Goal: Transaction & Acquisition: Purchase product/service

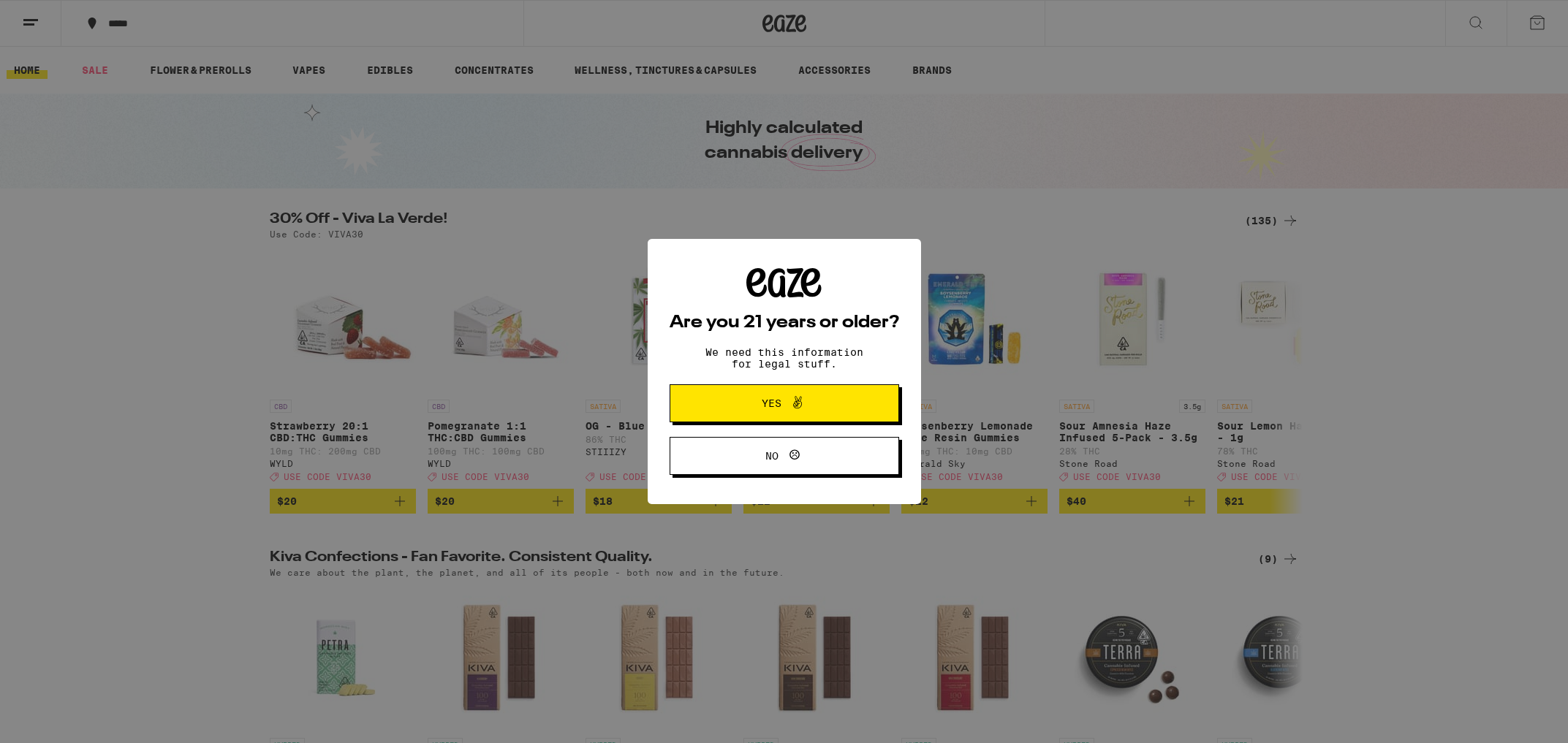
click at [745, 406] on span "Yes" at bounding box center [784, 403] width 111 height 19
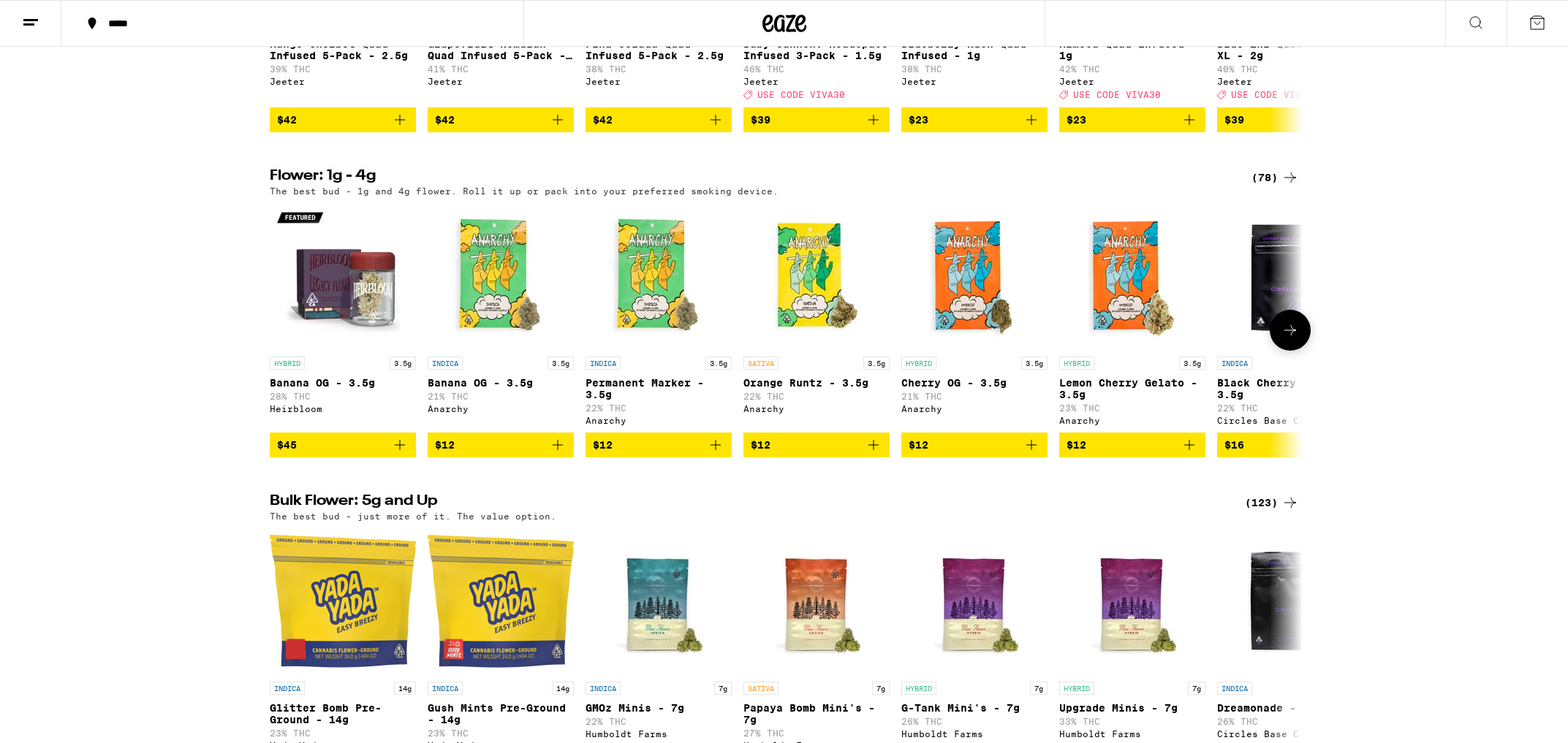
scroll to position [1043, 0]
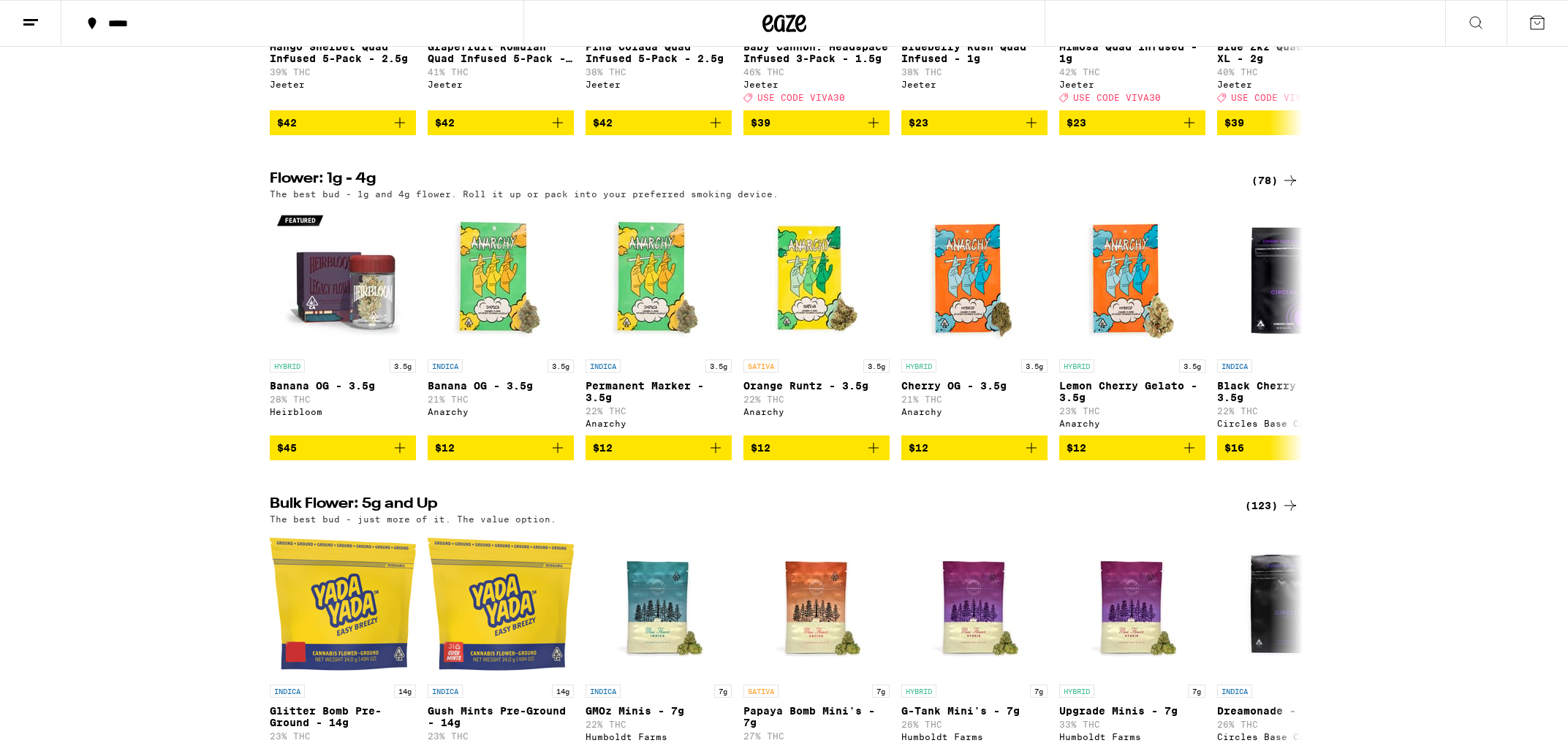
click at [1275, 189] on div "(78)" at bounding box center [1275, 180] width 47 height 18
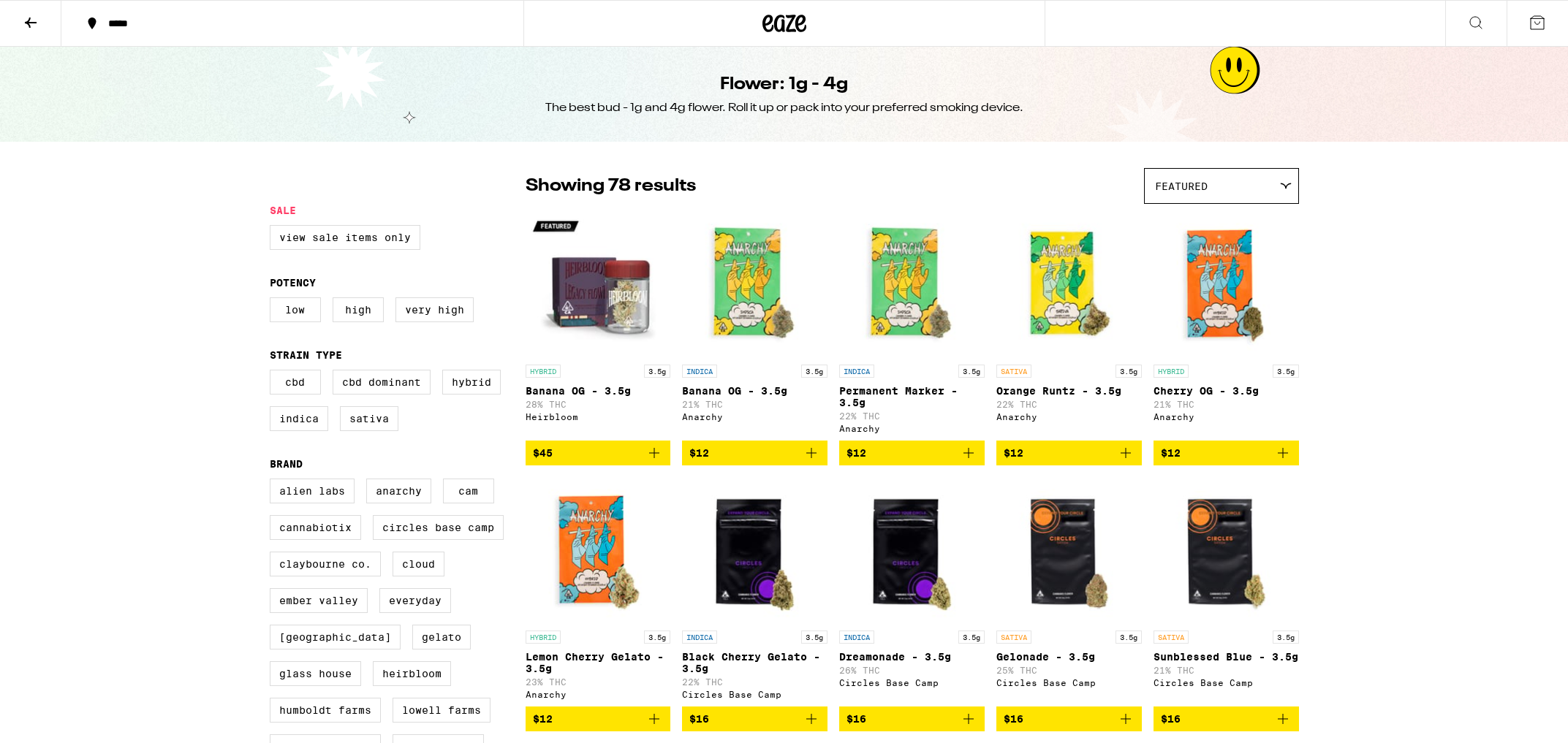
click at [36, 22] on icon at bounding box center [31, 22] width 11 height 10
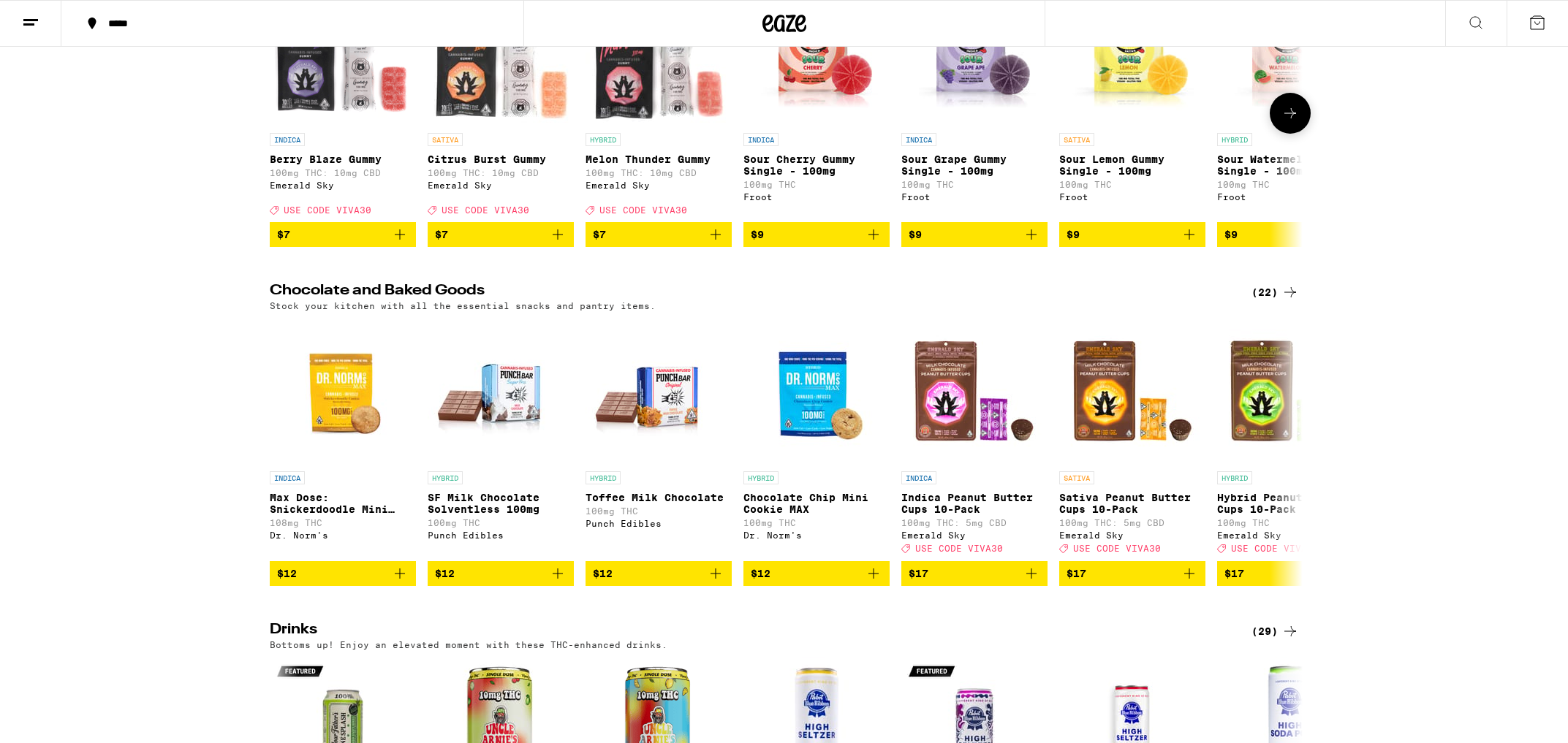
scroll to position [3888, 0]
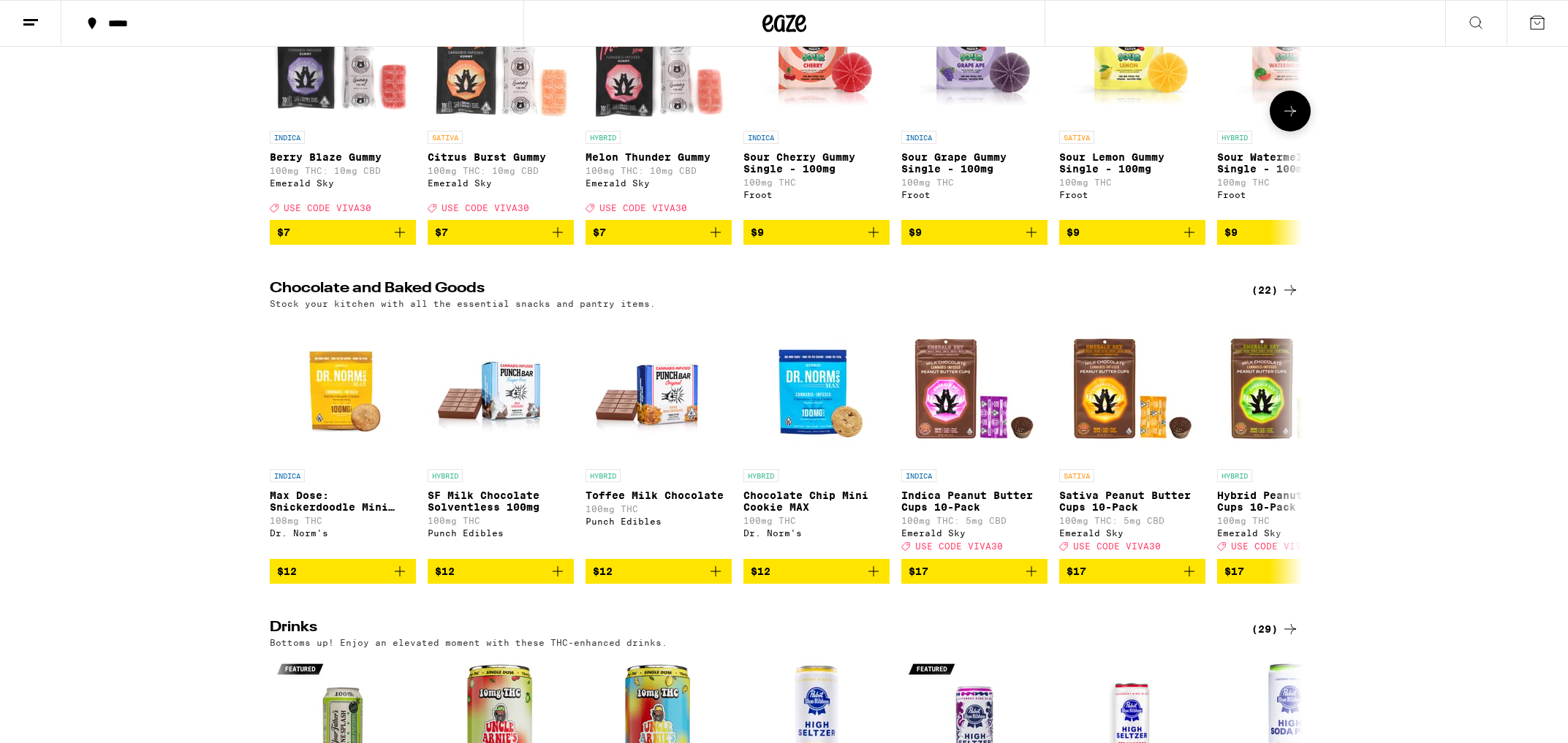
click at [1304, 131] on button at bounding box center [1291, 111] width 41 height 41
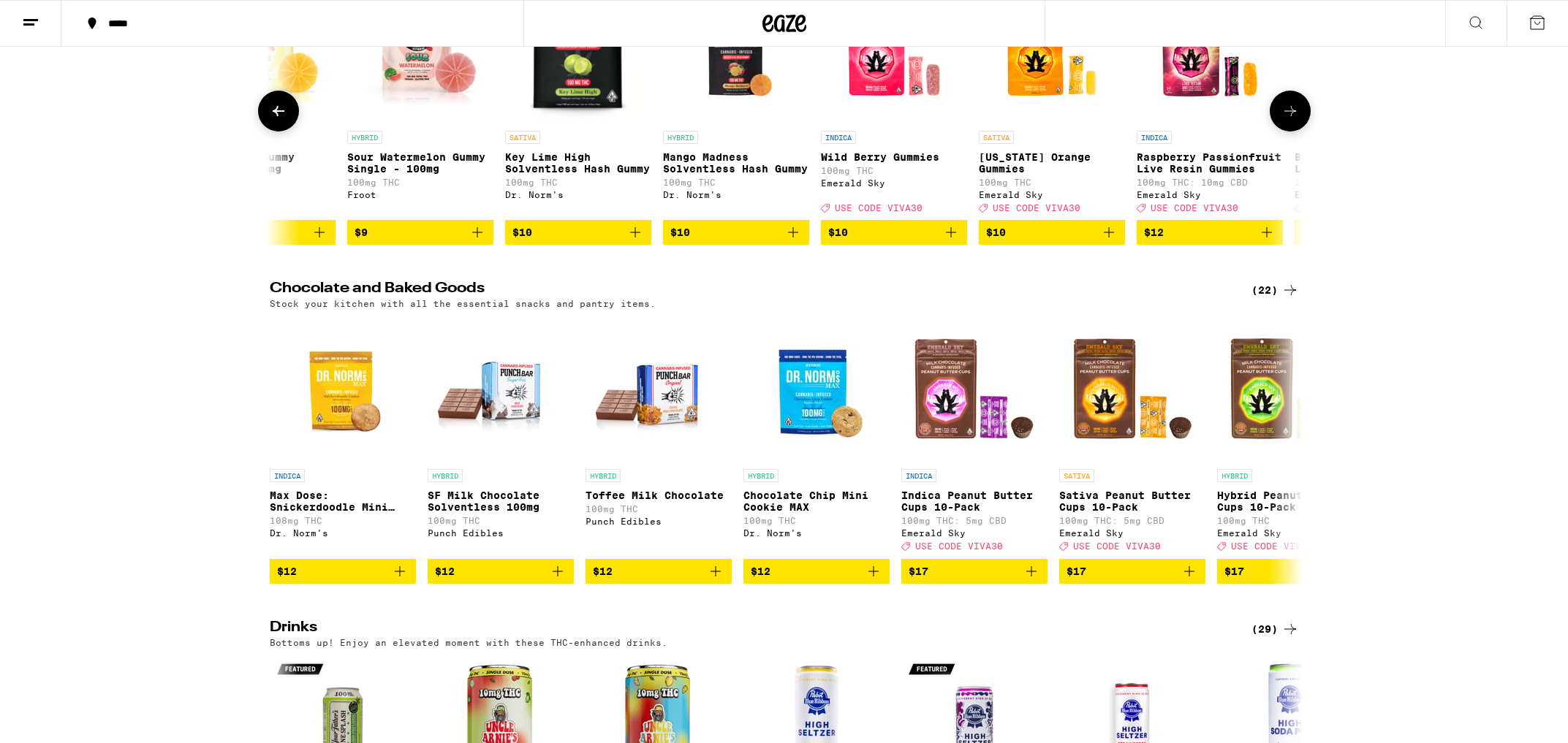
click at [1303, 131] on button at bounding box center [1291, 111] width 41 height 41
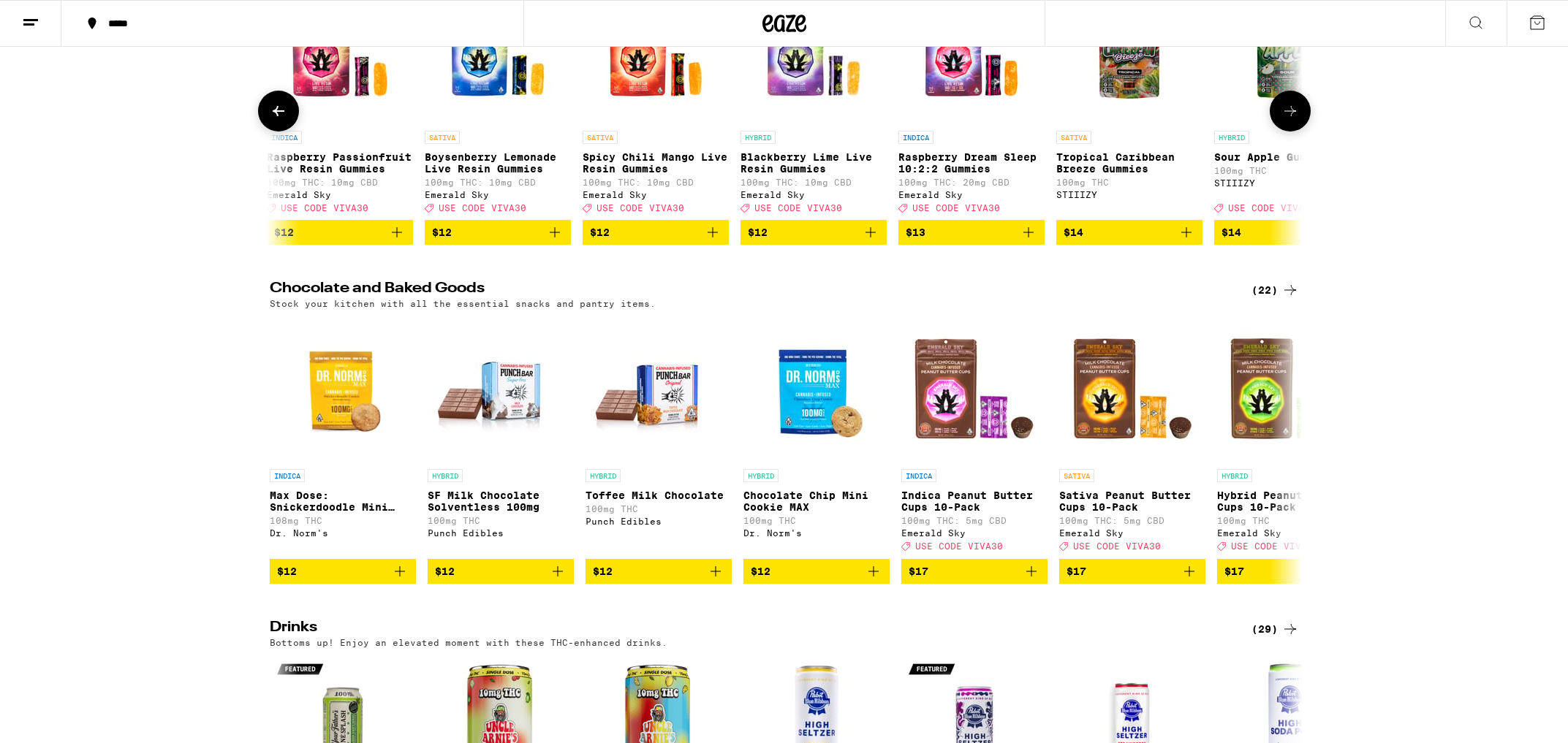
click at [1303, 131] on button at bounding box center [1291, 111] width 41 height 41
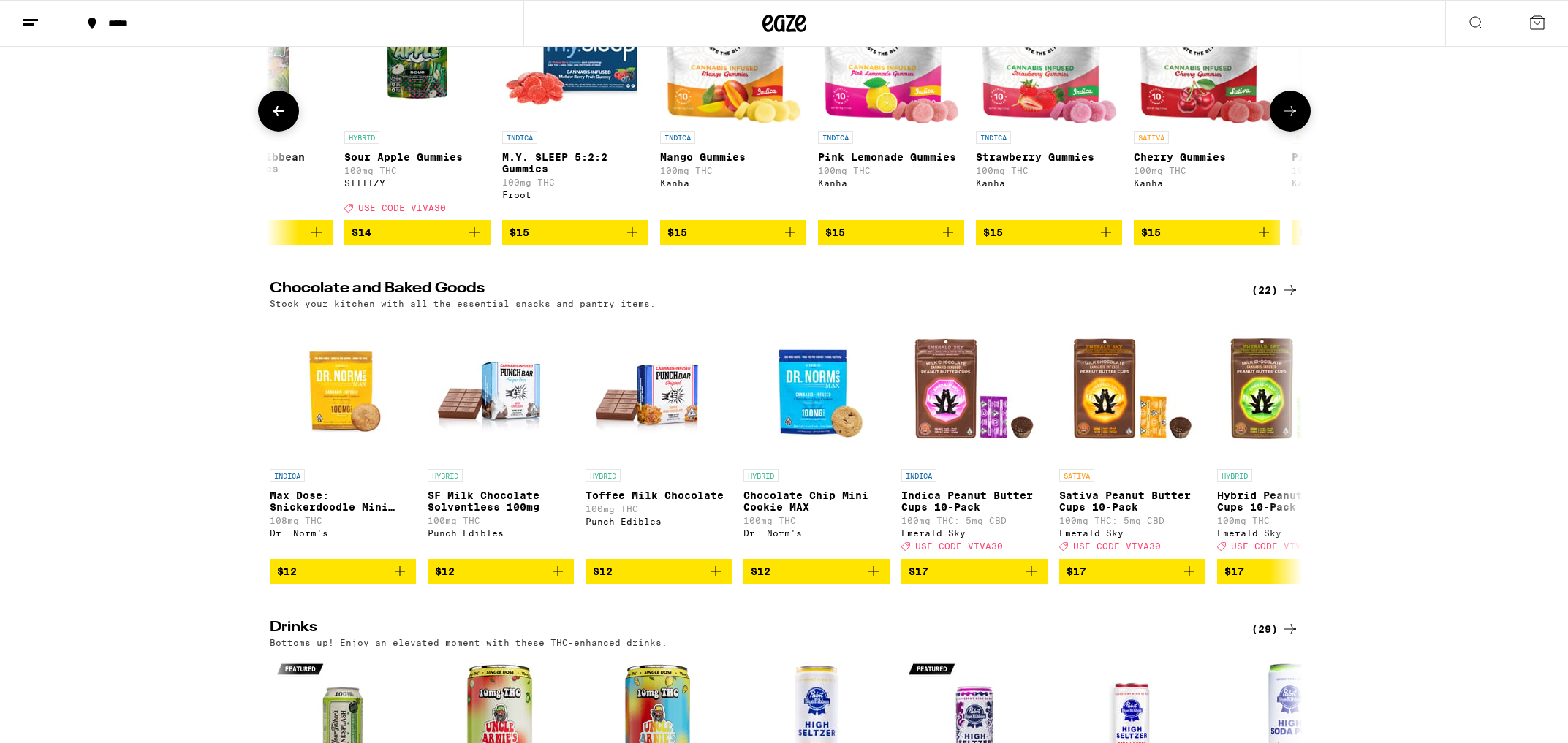
click at [1303, 131] on button at bounding box center [1291, 111] width 41 height 41
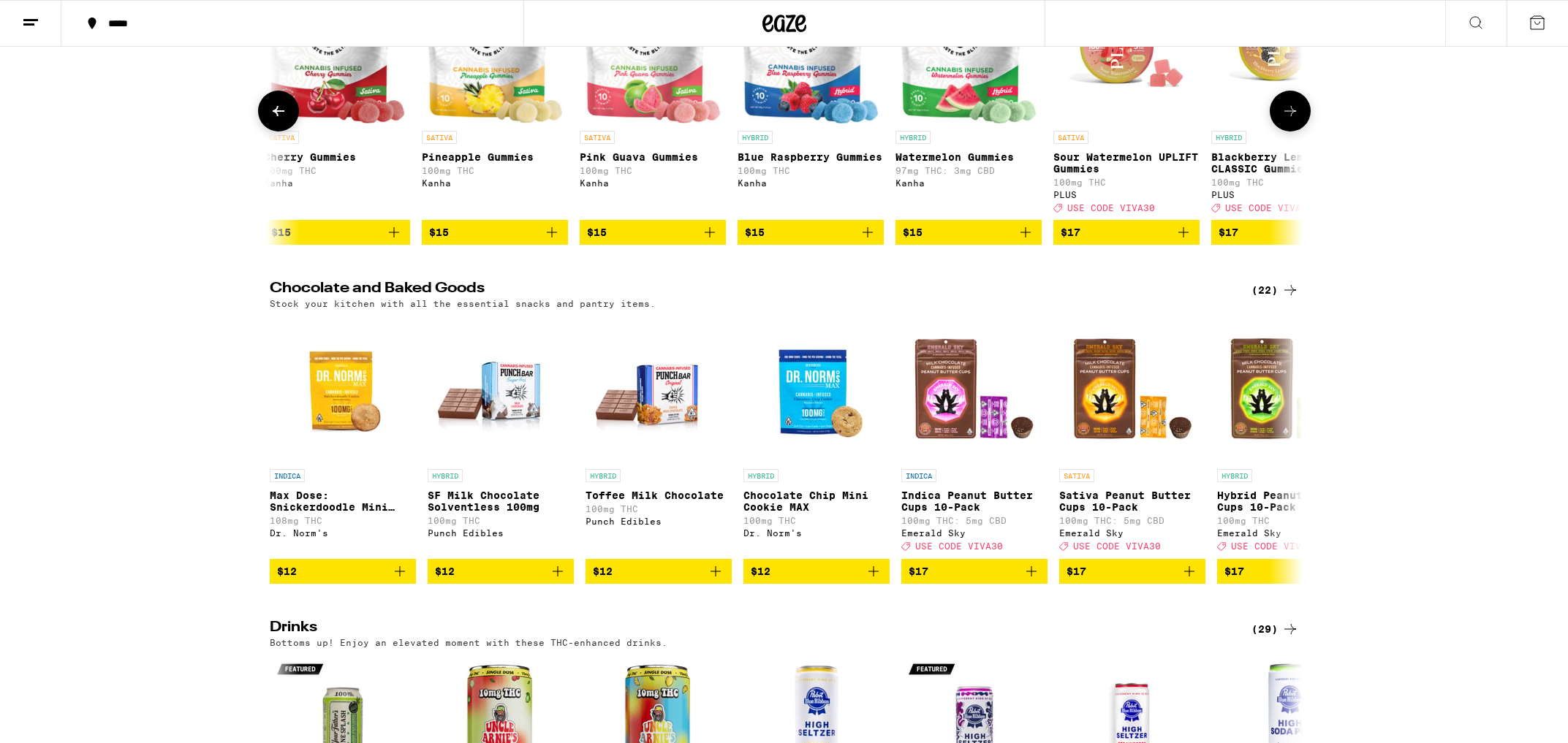
click at [1303, 131] on button at bounding box center [1291, 111] width 41 height 41
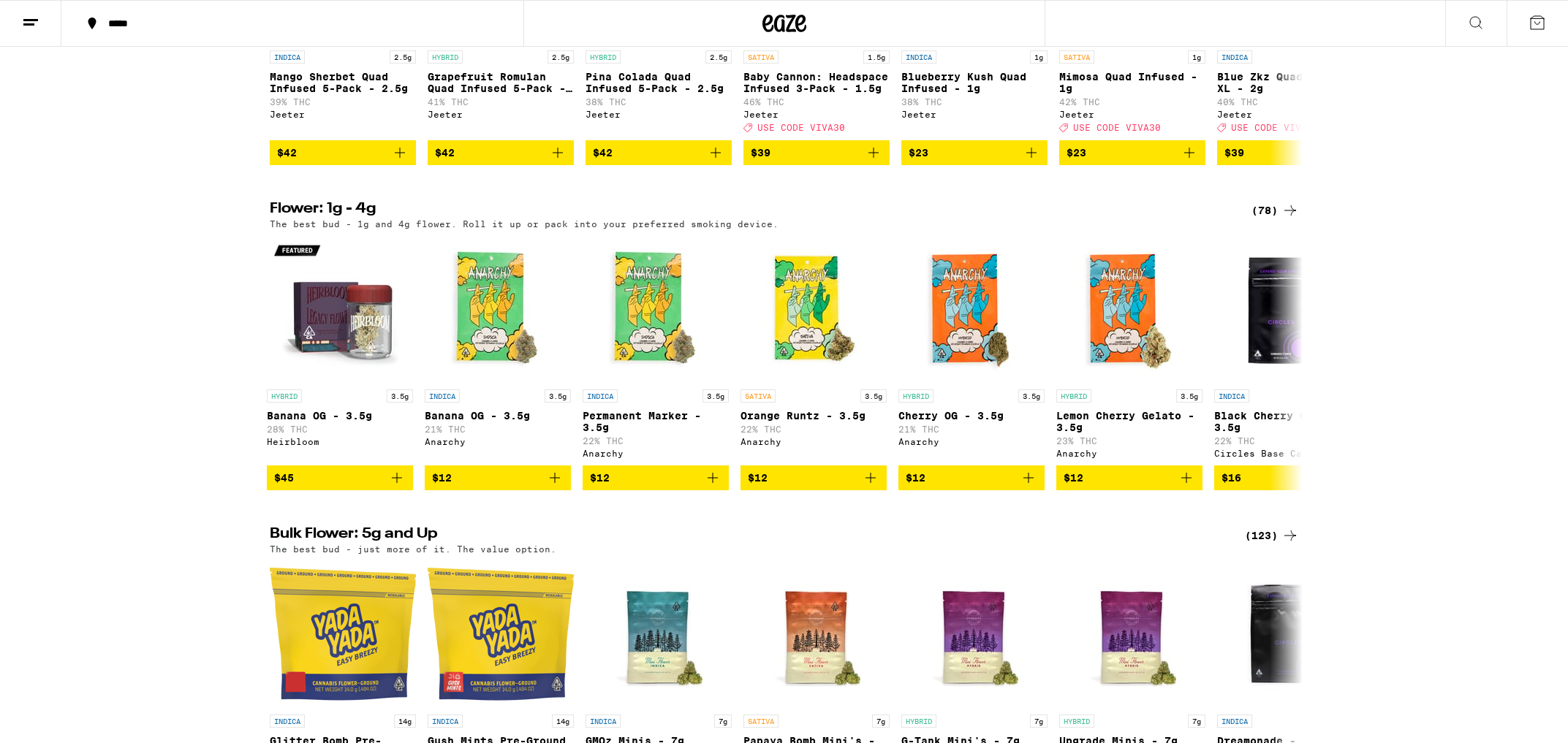
scroll to position [997, 0]
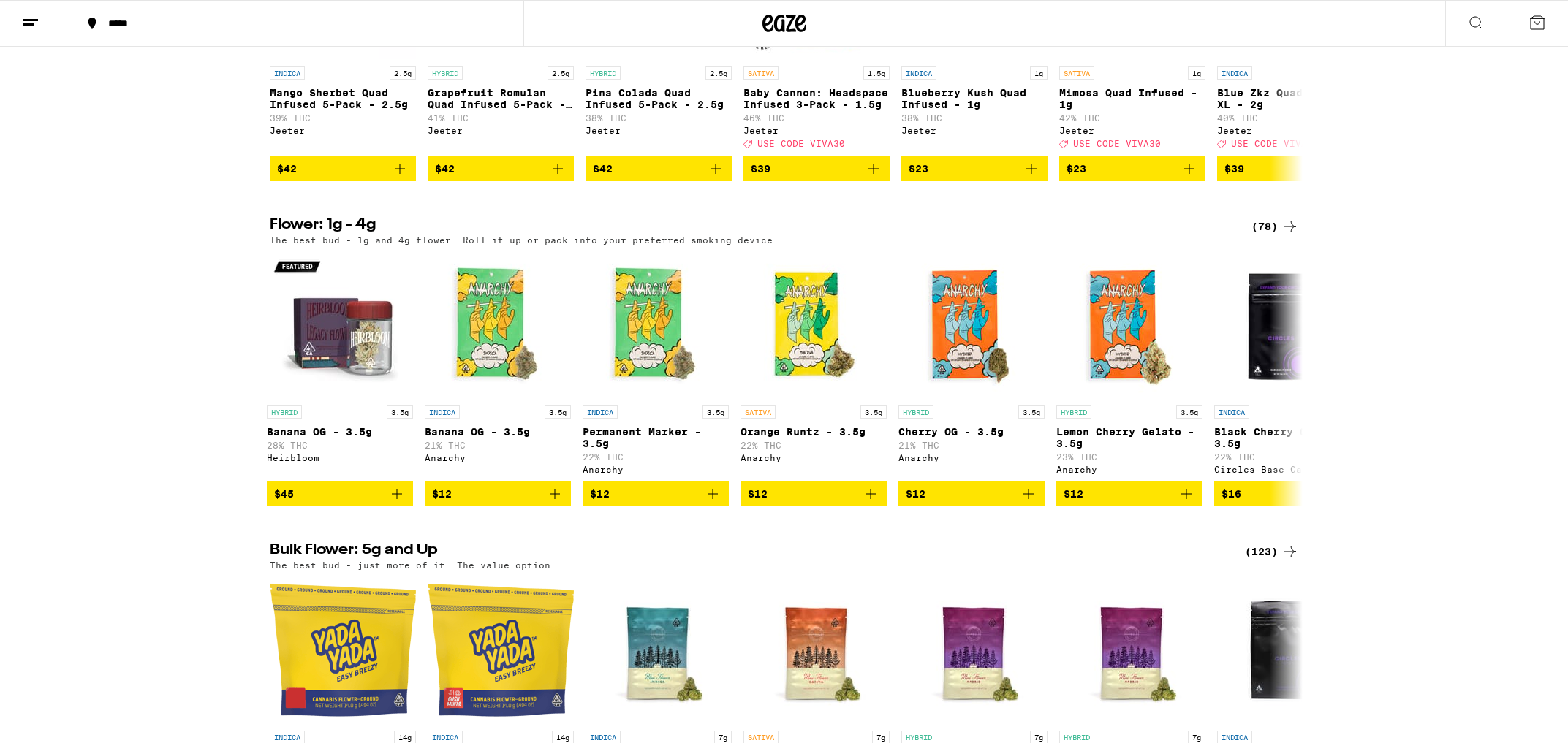
click at [1269, 235] on div "(78)" at bounding box center [1275, 226] width 47 height 18
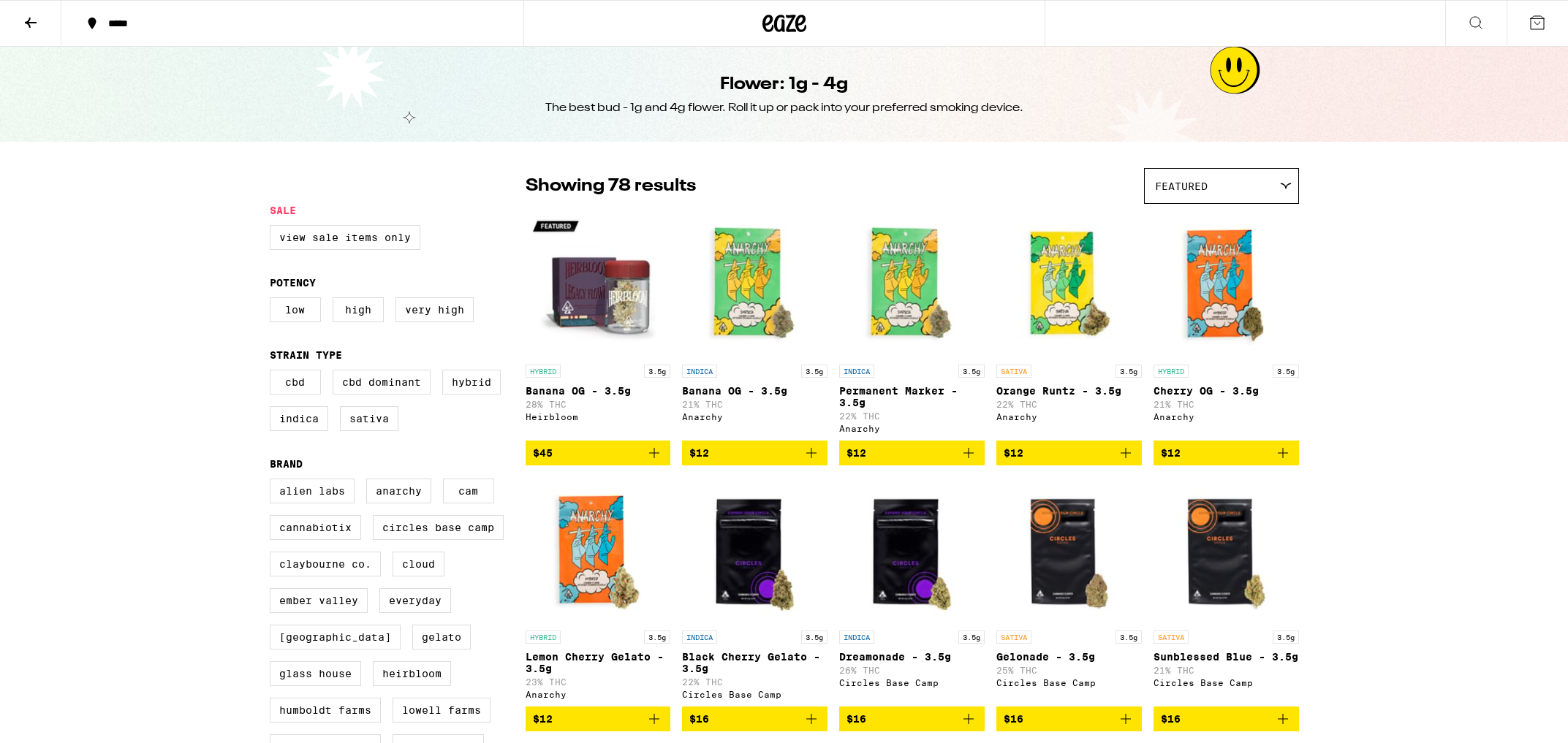
click at [35, 23] on icon at bounding box center [31, 22] width 18 height 18
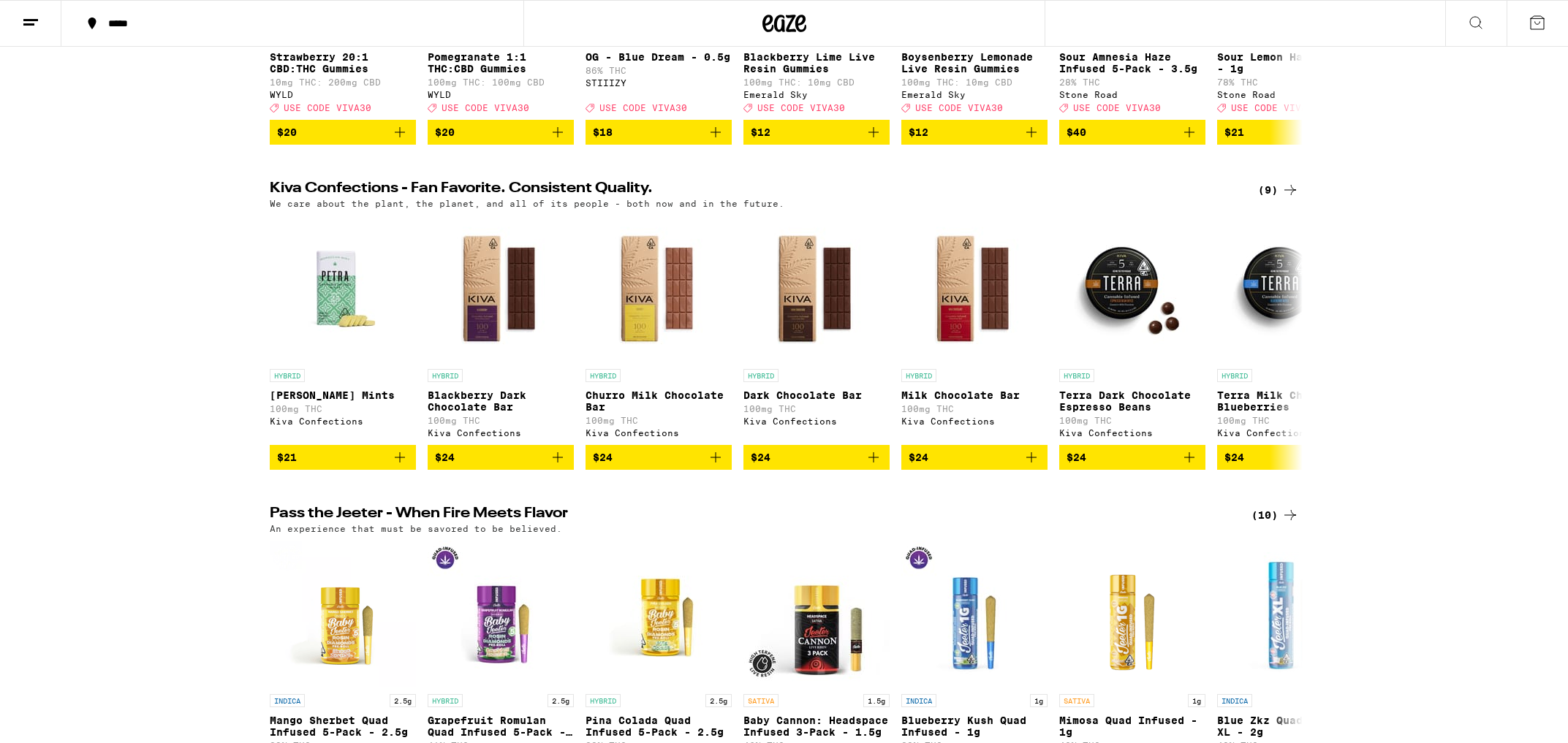
scroll to position [392, 0]
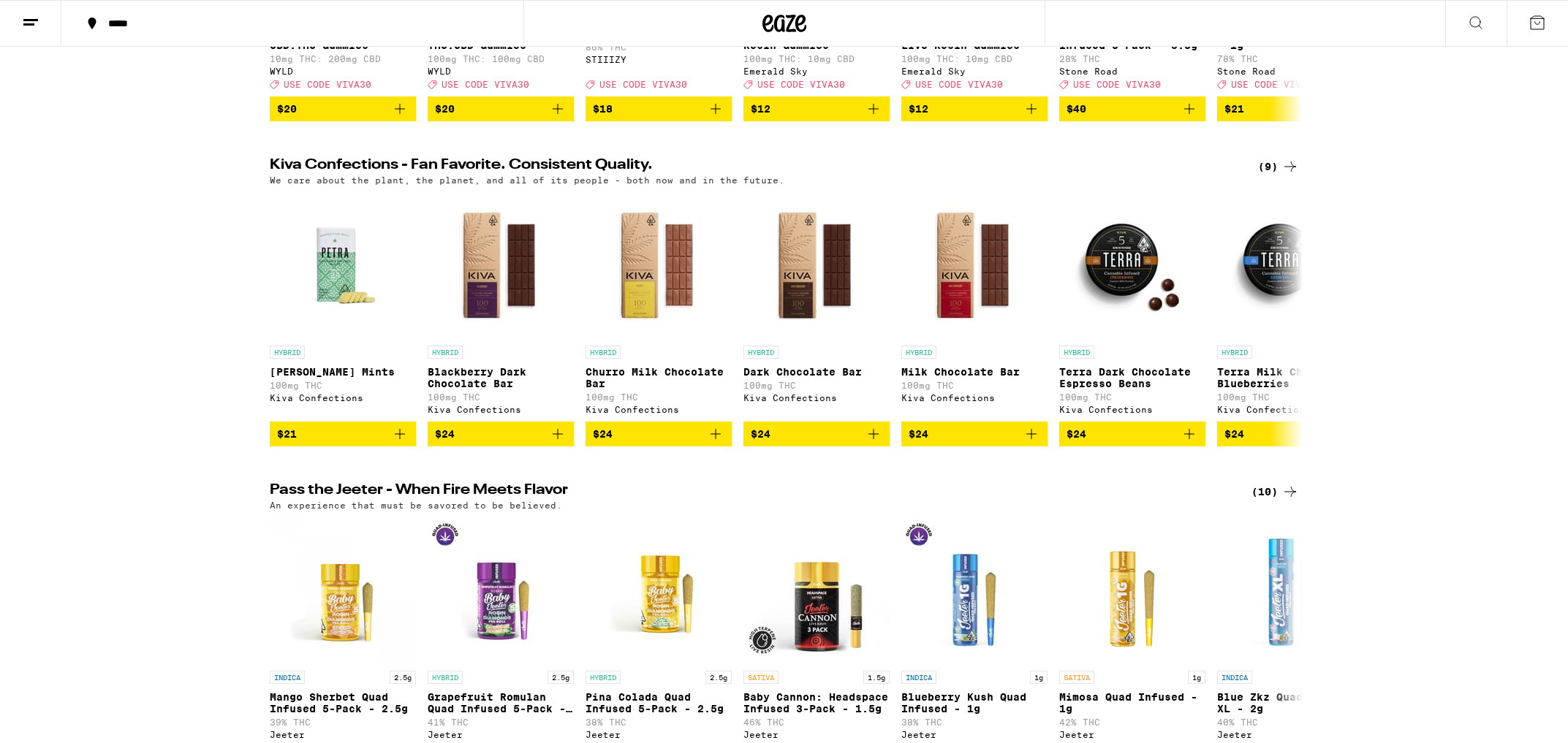
click at [1279, 176] on div "(9)" at bounding box center [1279, 166] width 41 height 18
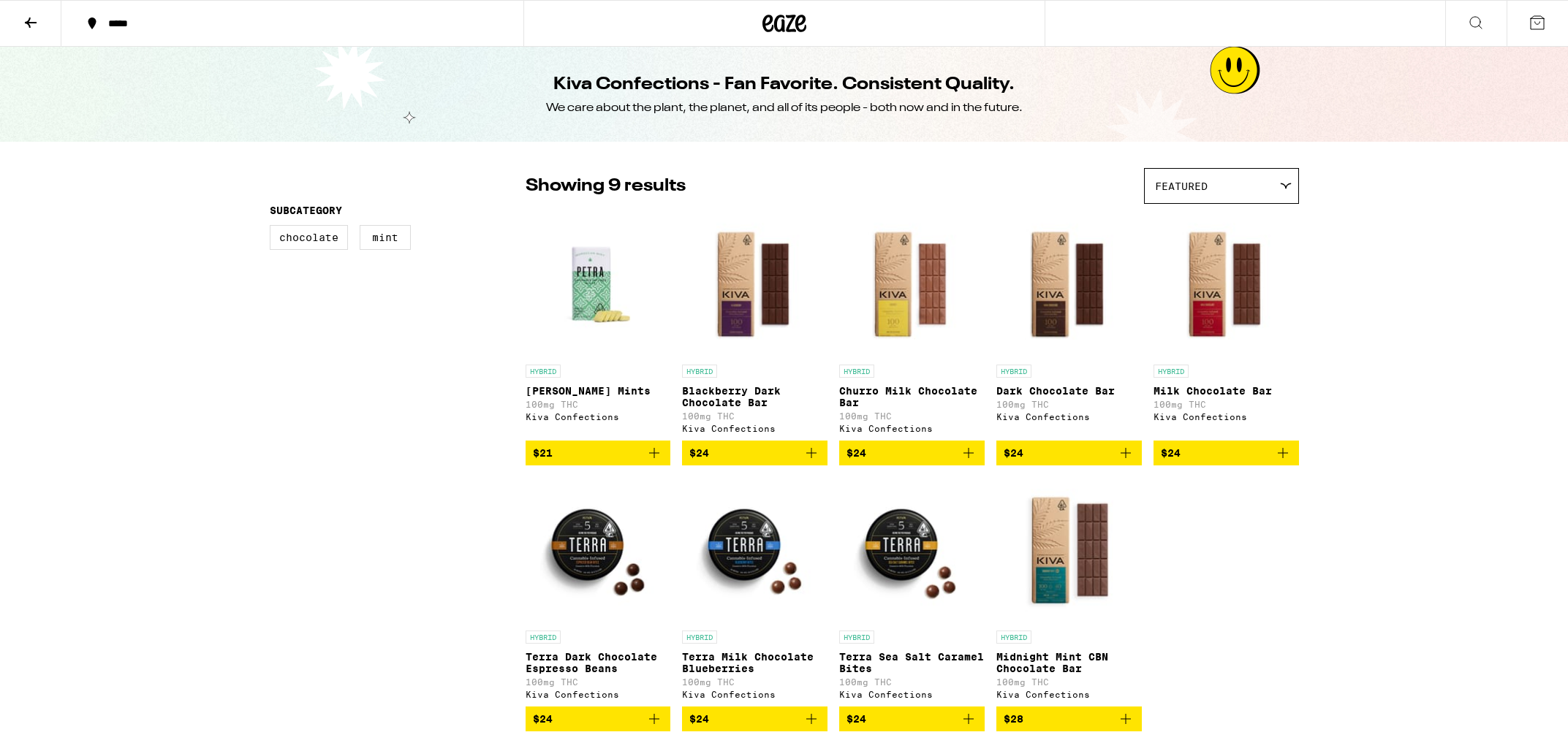
click at [21, 19] on button at bounding box center [31, 24] width 61 height 46
